Goal: Task Accomplishment & Management: Manage account settings

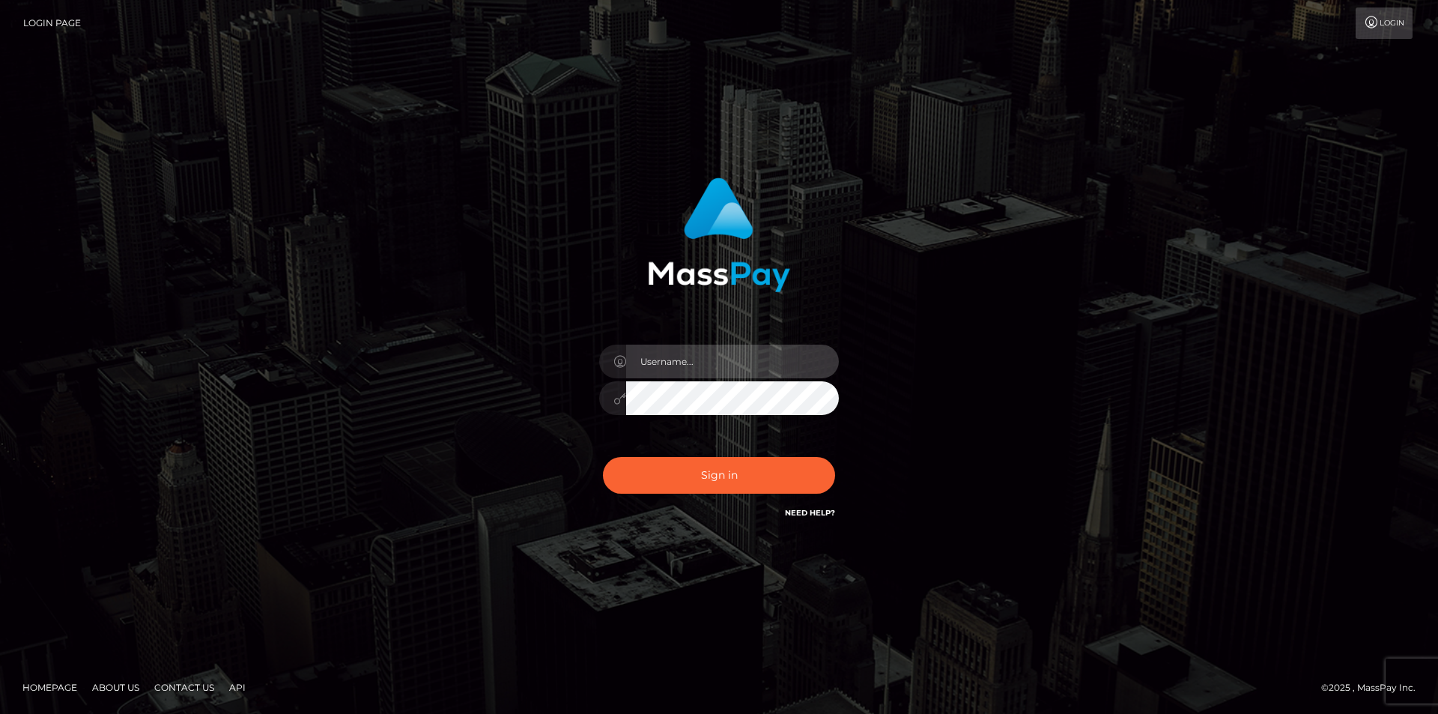
click at [702, 345] on input "text" at bounding box center [732, 362] width 213 height 34
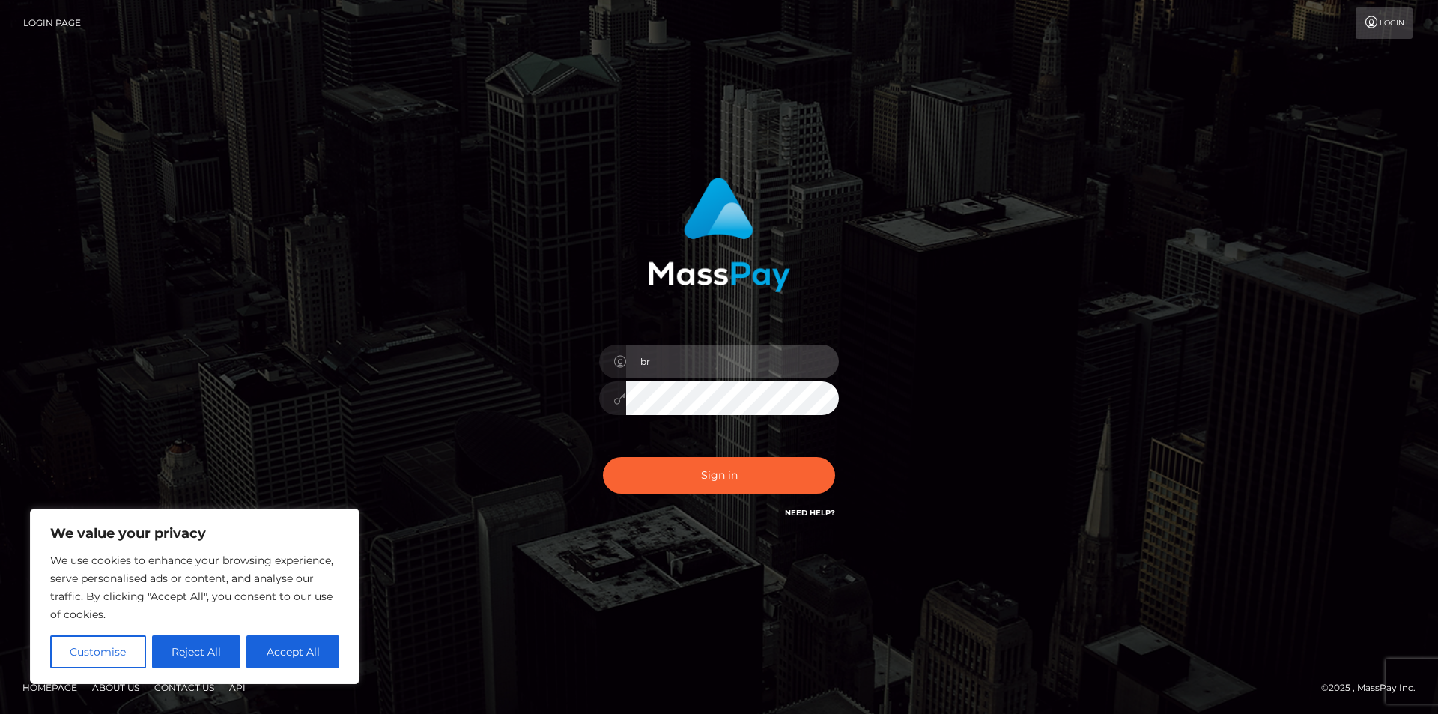
type input "b"
click at [655, 363] on input "text" at bounding box center [732, 362] width 213 height 34
type input "breonnaleiby@gmail.com"
click at [603, 457] on button "Sign in" at bounding box center [719, 475] width 232 height 37
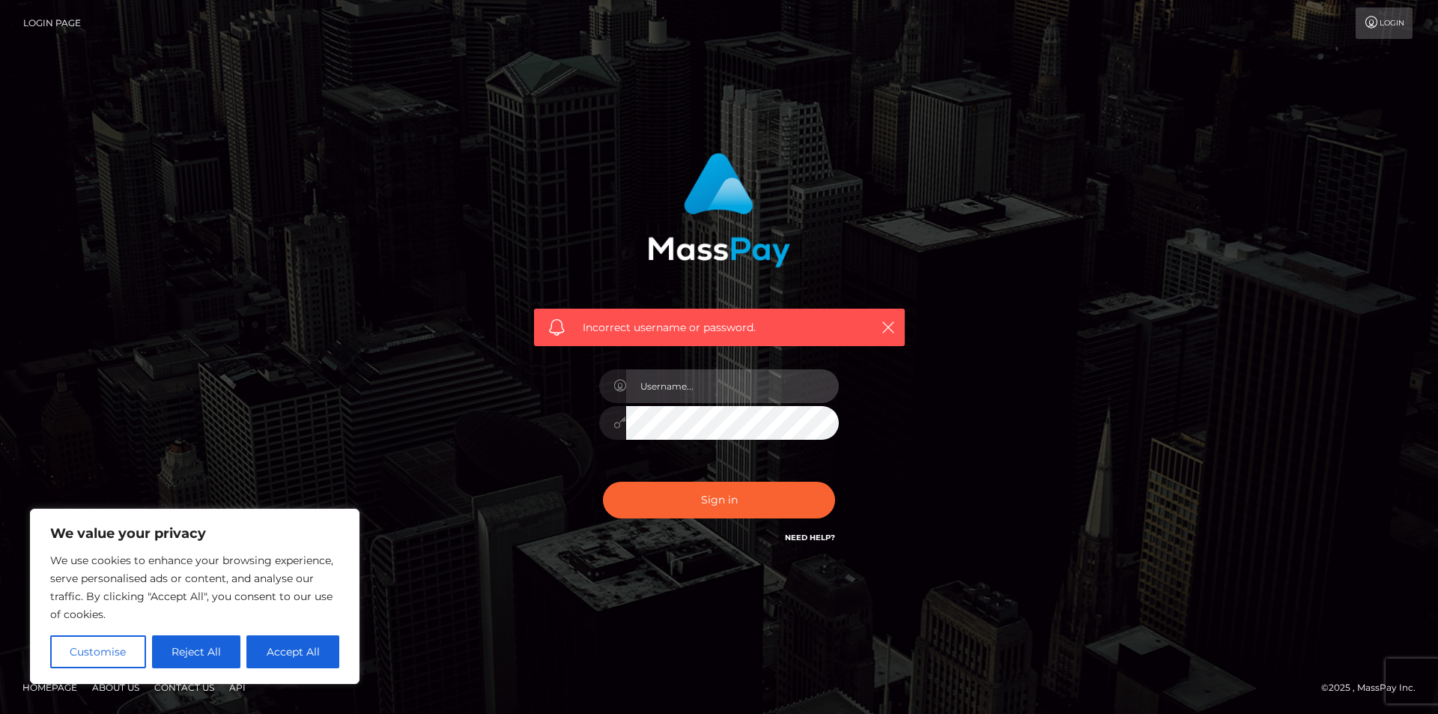
click at [664, 386] on input "text" at bounding box center [732, 386] width 213 height 34
type input "breonnaleiby"
click at [603, 482] on button "Sign in" at bounding box center [719, 500] width 232 height 37
click at [683, 395] on input "text" at bounding box center [732, 386] width 213 height 34
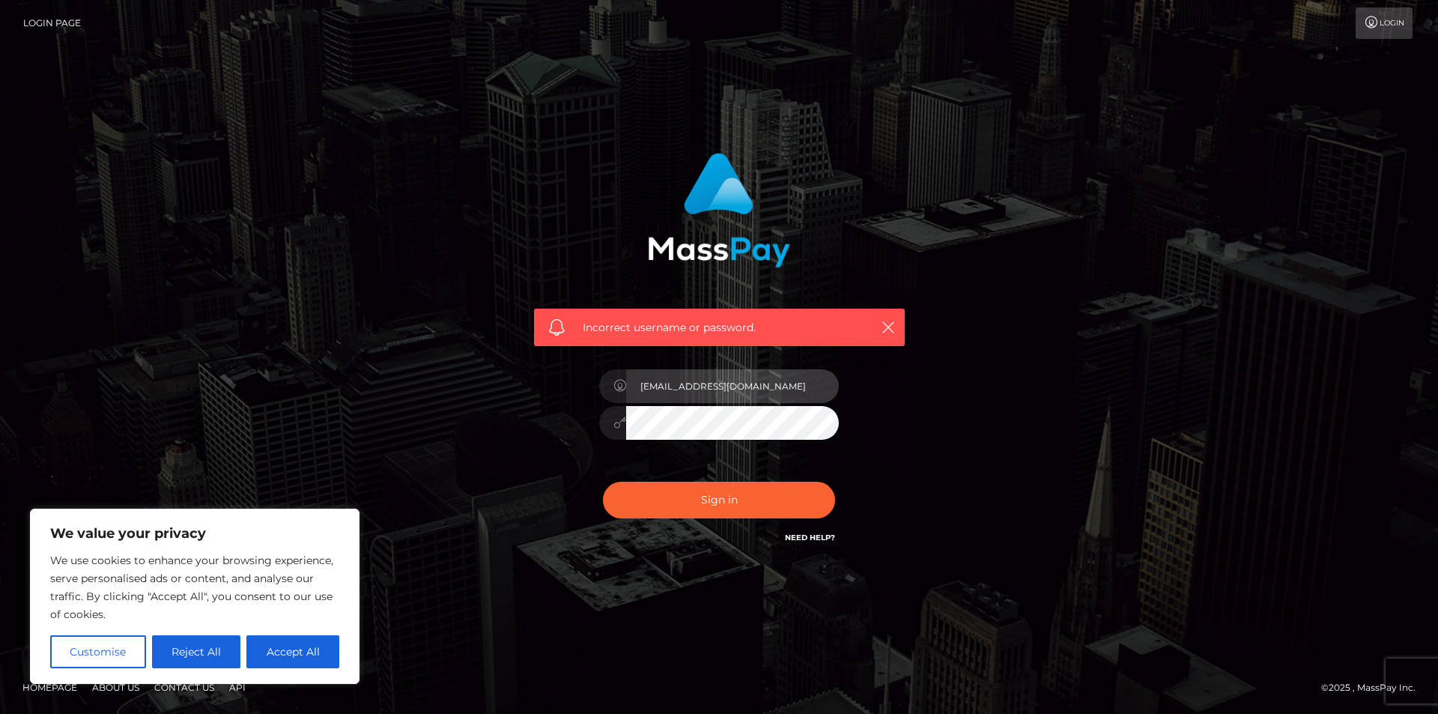
type input "[EMAIL_ADDRESS][DOMAIN_NAME]"
click at [603, 482] on button "Sign in" at bounding box center [719, 500] width 232 height 37
click at [100, 276] on div "Incorrect username or password." at bounding box center [719, 356] width 1438 height 655
click at [677, 386] on input "text" at bounding box center [732, 386] width 213 height 34
type input "breonnaleiby@gmail.com"
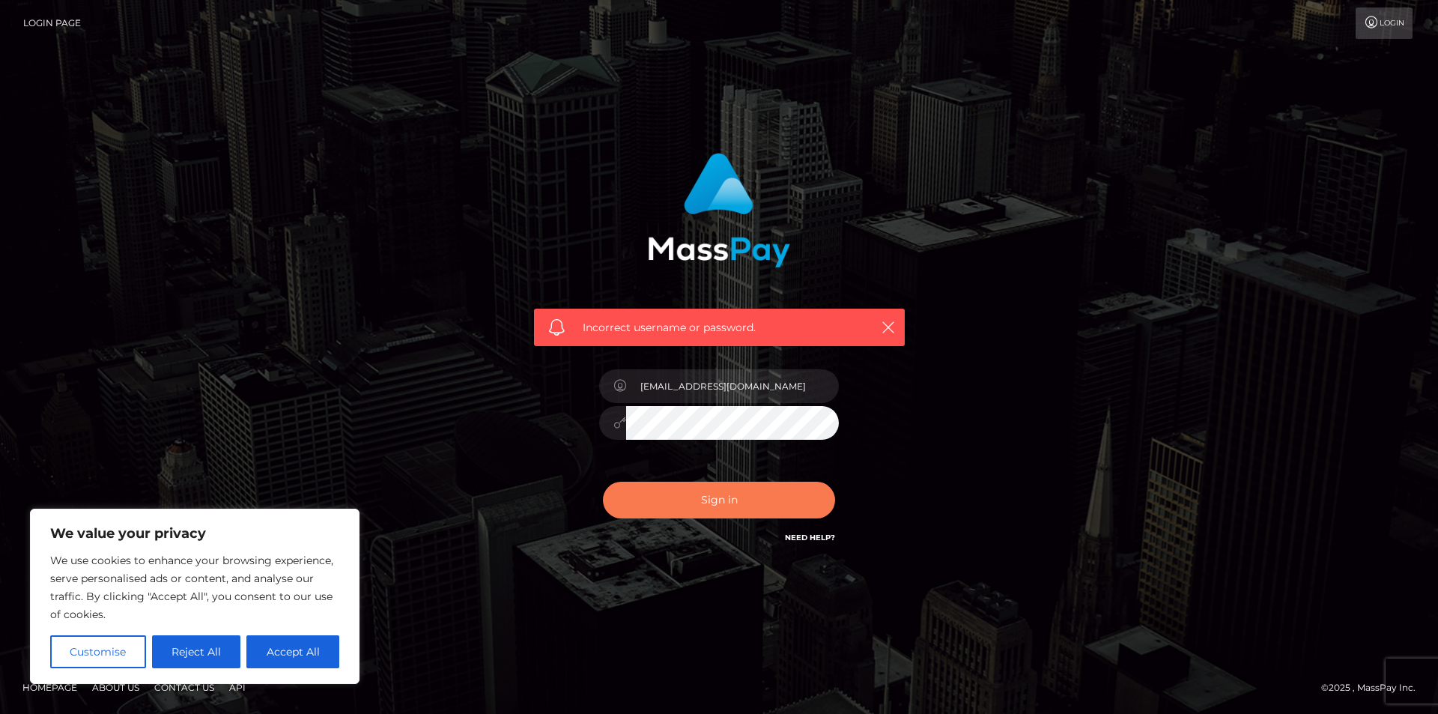
click at [667, 488] on button "Sign in" at bounding box center [719, 500] width 232 height 37
click at [297, 643] on button "Accept All" at bounding box center [292, 651] width 93 height 33
checkbox input "true"
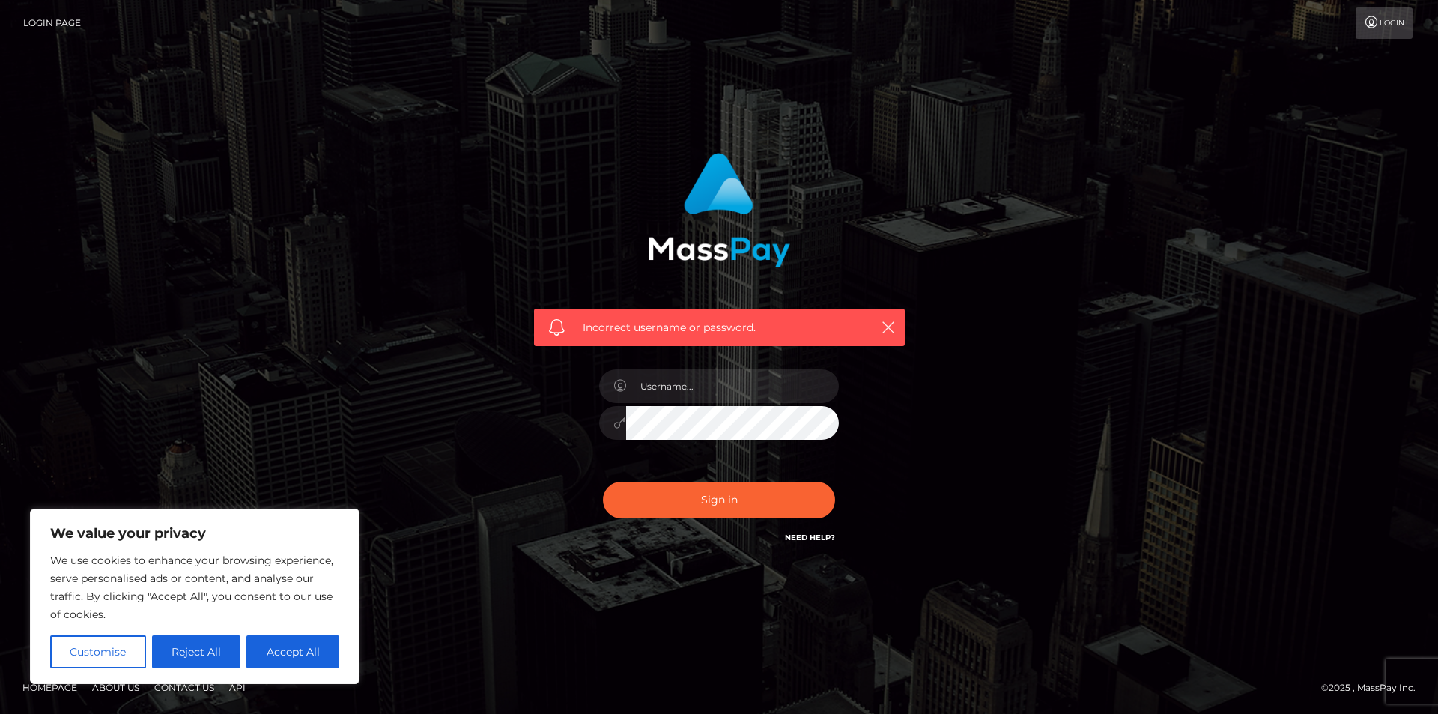
checkbox input "true"
